Goal: Task Accomplishment & Management: Use online tool/utility

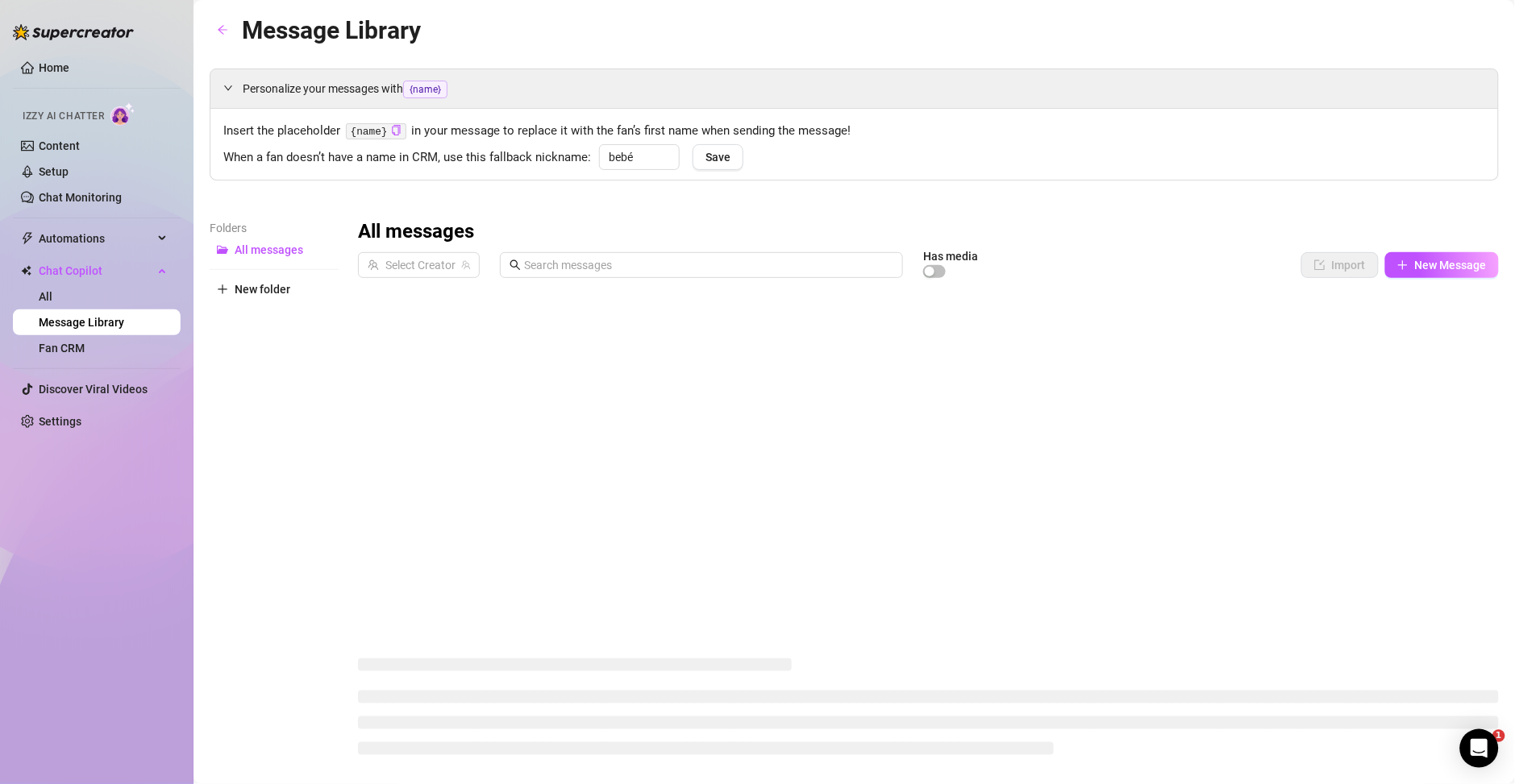
type input "bebé"
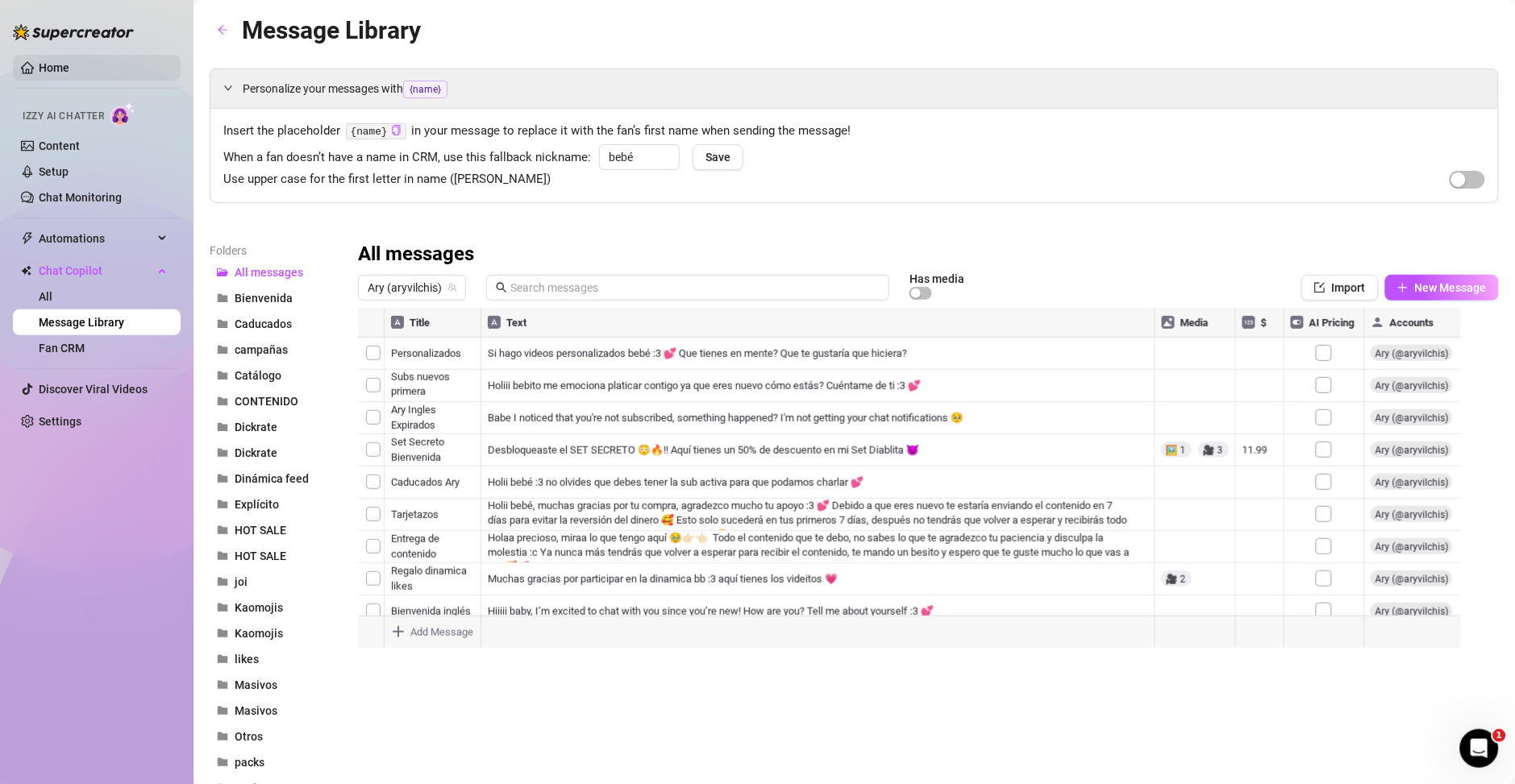
click at [69, 74] on link "Home" at bounding box center [54, 67] width 31 height 13
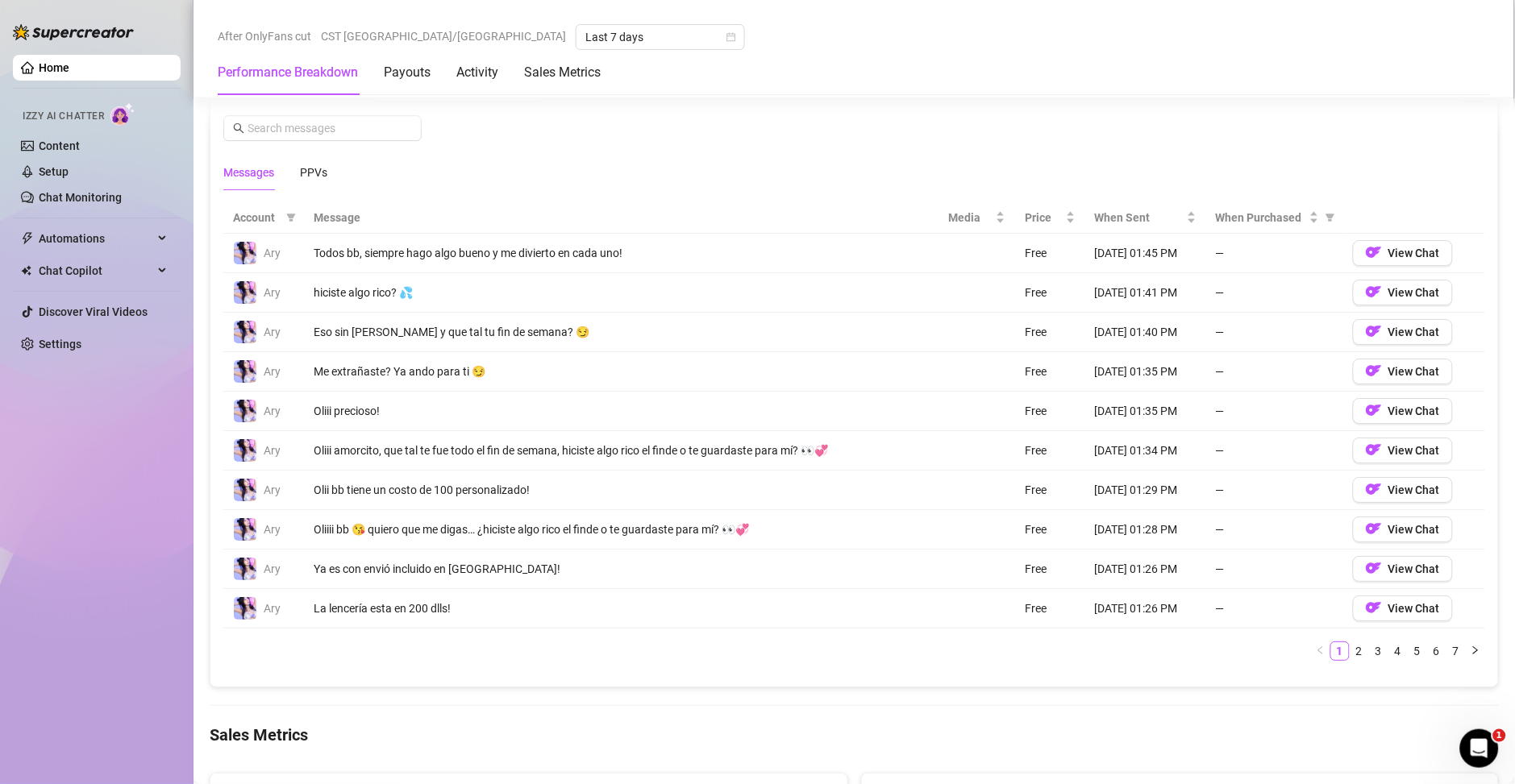
scroll to position [1472, 0]
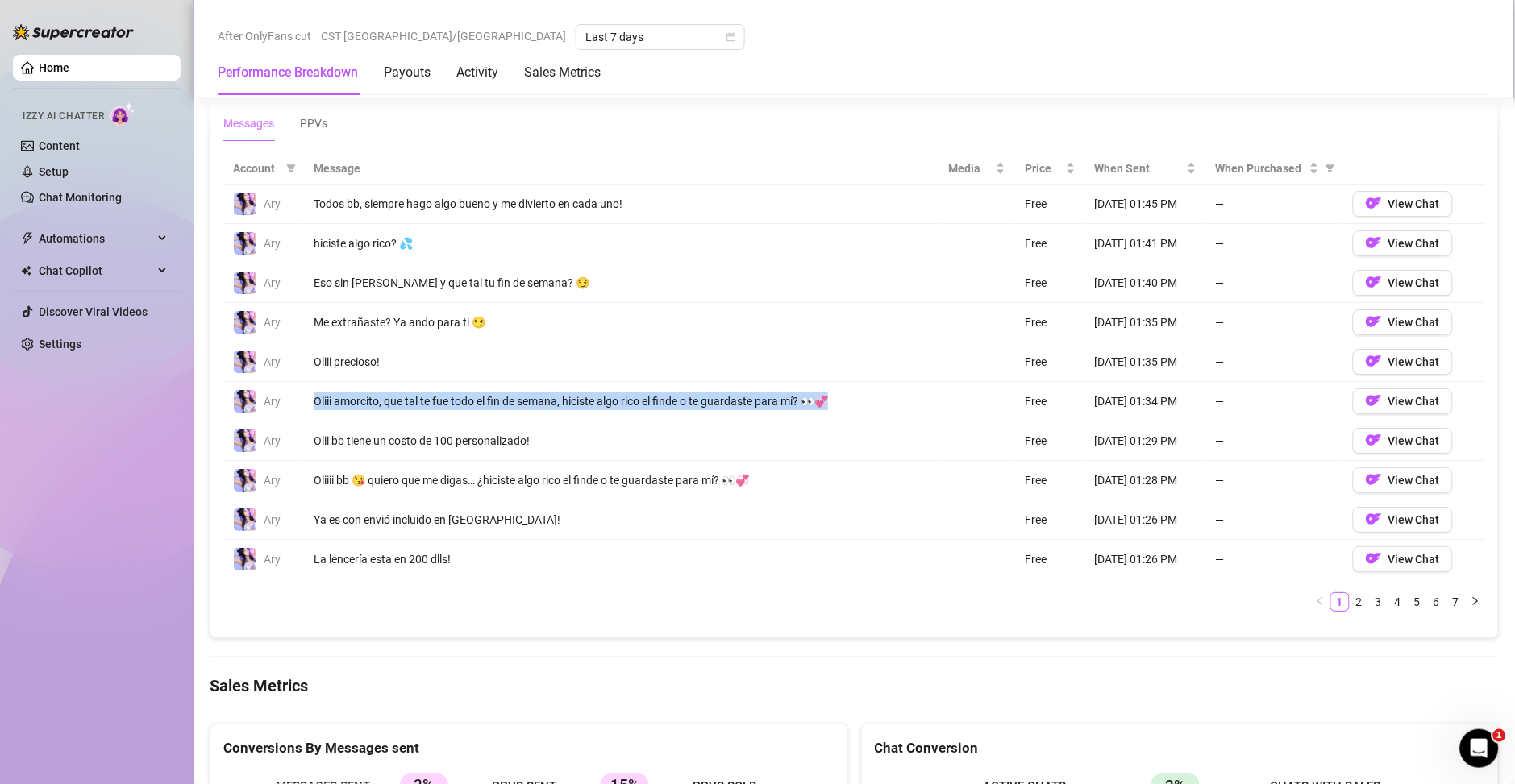
drag, startPoint x: 848, startPoint y: 403, endPoint x: 308, endPoint y: 407, distance: 540.0
click at [308, 407] on td "Oliii amorcito, que tal te fue todo el fin de semana, hiciste algo rico el find…" at bounding box center [621, 402] width 634 height 40
copy div "Oliii amorcito, que tal te fue todo el fin de semana, hiciste algo rico el find…"
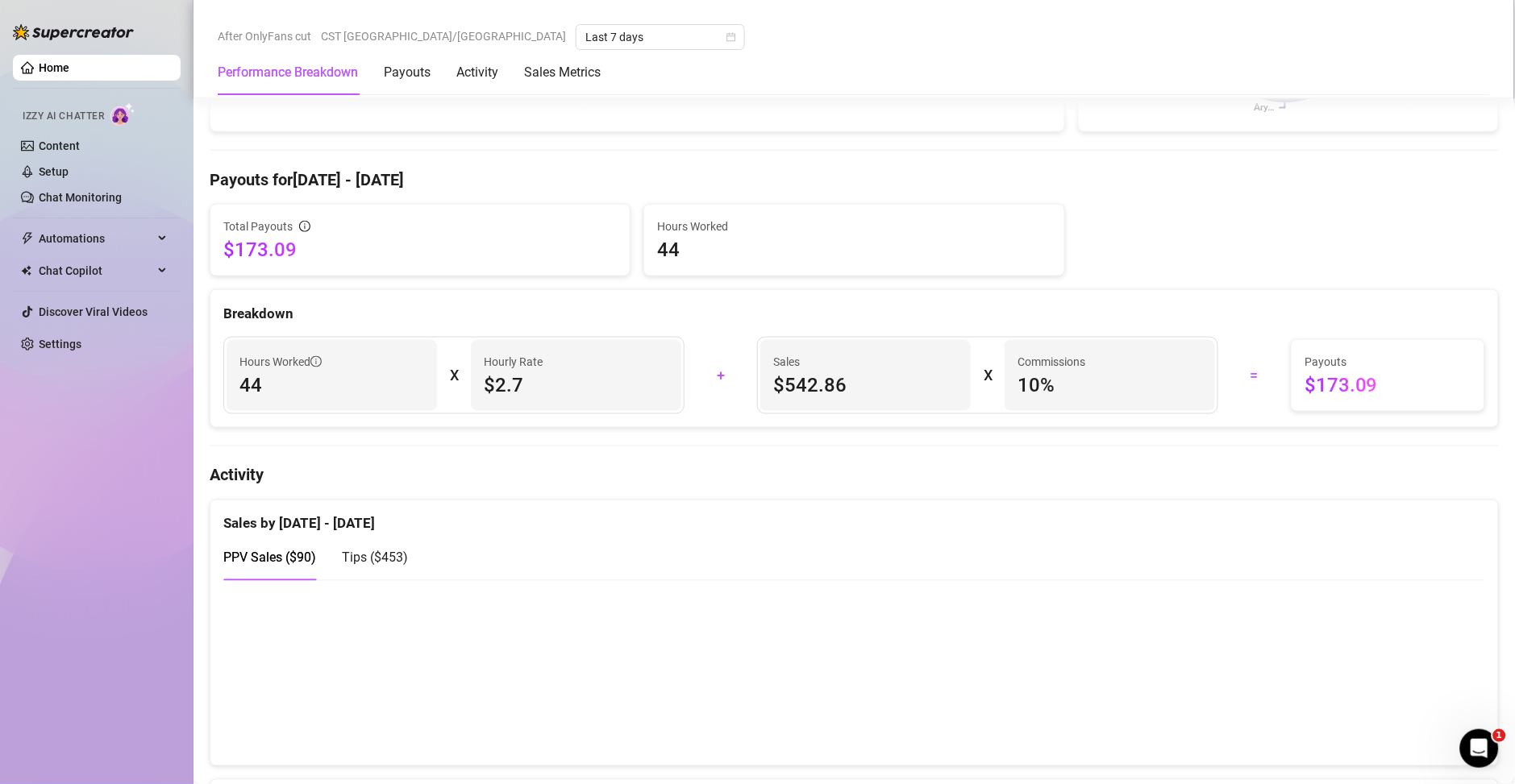
scroll to position [0, 0]
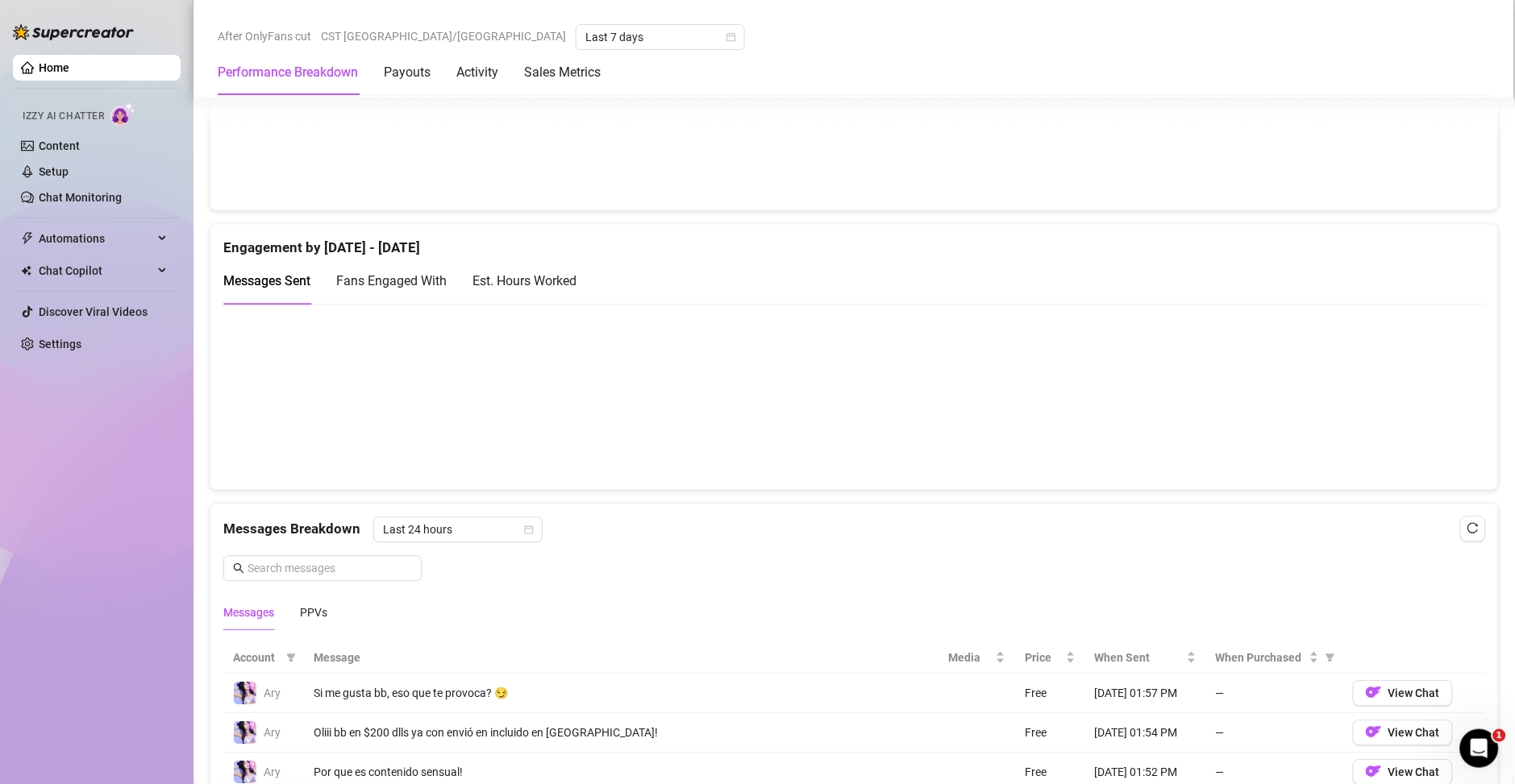
scroll to position [1045, 0]
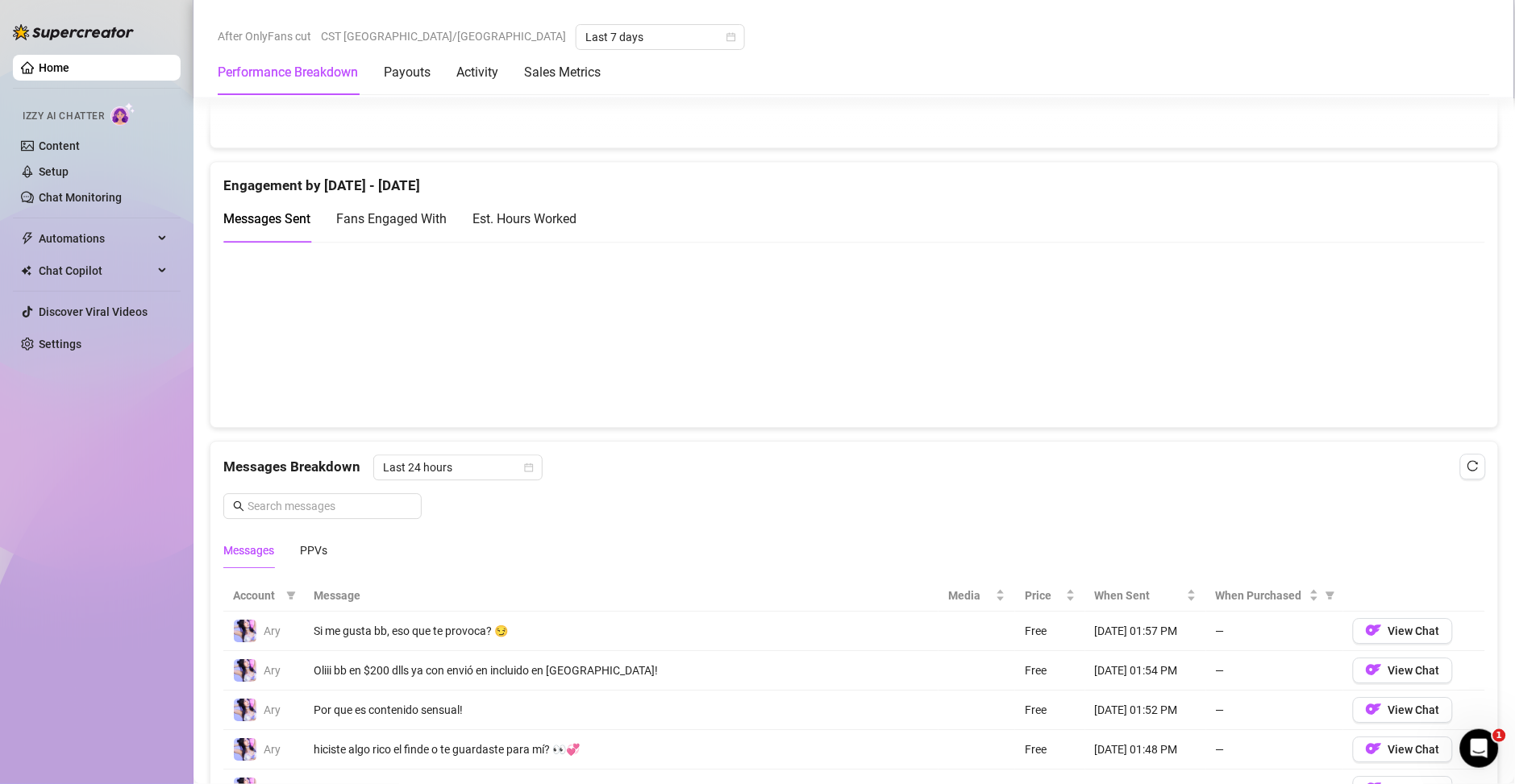
click at [552, 217] on div "Est. Hours Worked" at bounding box center [524, 218] width 104 height 20
